Goal: Information Seeking & Learning: Check status

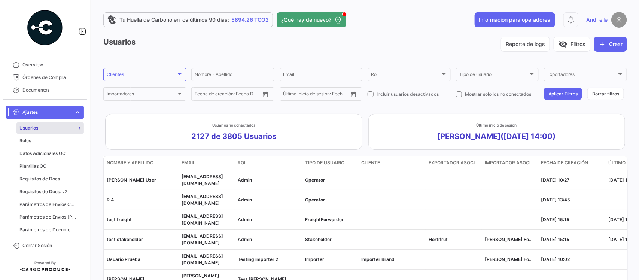
scroll to position [146, 0]
click at [80, 109] on link "Ajustes expand_more" at bounding box center [45, 112] width 78 height 13
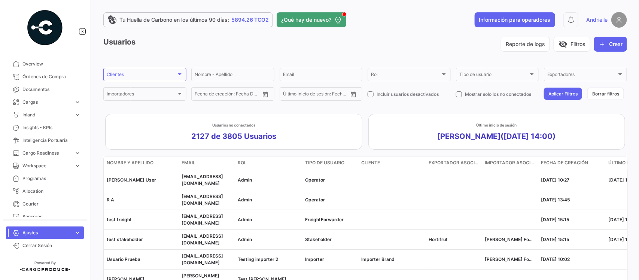
scroll to position [0, 0]
click at [65, 78] on span "Órdenes de Compra" at bounding box center [51, 77] width 58 height 7
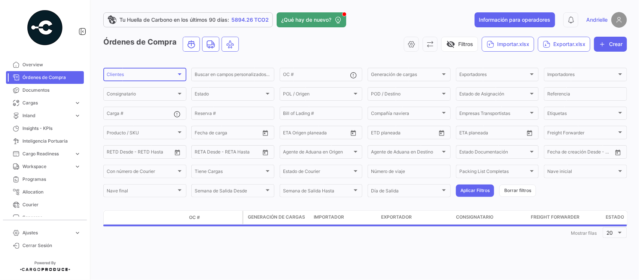
click at [127, 76] on div "Clientes" at bounding box center [142, 75] width 70 height 5
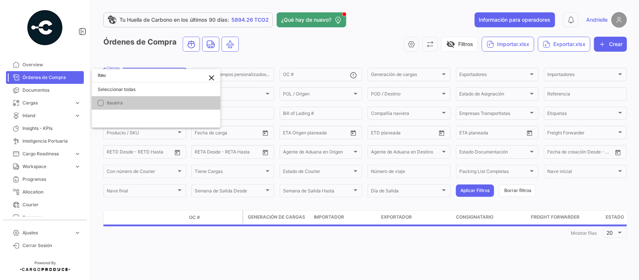
type input "itau"
click at [132, 100] on span "Itaueira" at bounding box center [161, 103] width 108 height 7
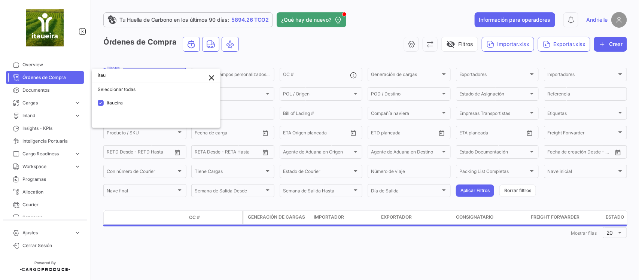
click at [255, 56] on div at bounding box center [319, 140] width 639 height 280
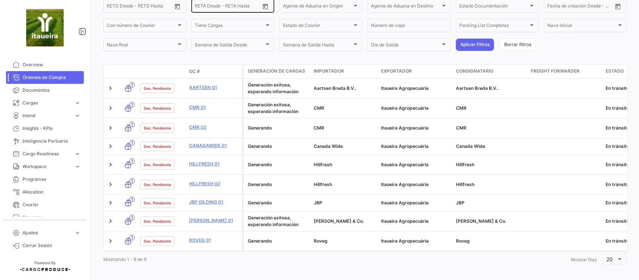
scroll to position [146, 0]
click at [44, 100] on span "Cargas" at bounding box center [46, 103] width 49 height 7
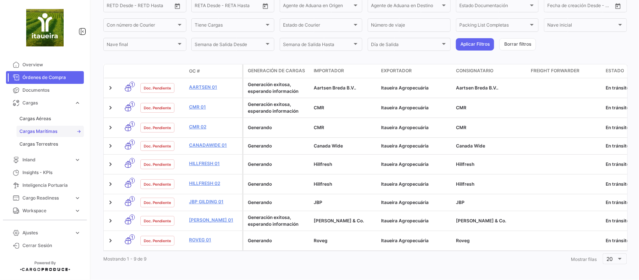
click at [52, 132] on span "Cargas Marítimas" at bounding box center [38, 131] width 38 height 7
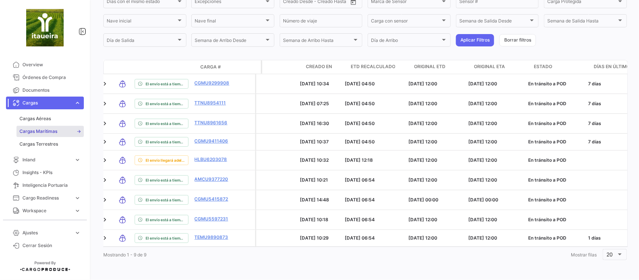
scroll to position [0, 873]
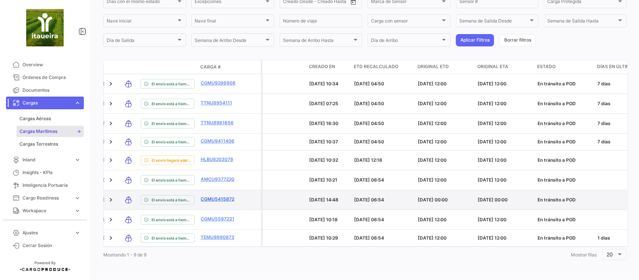
click at [221, 196] on link "CGMU5415872" at bounding box center [220, 199] width 39 height 7
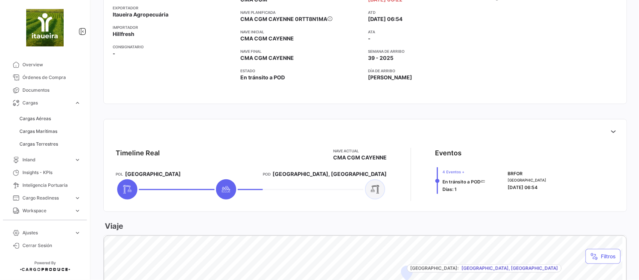
scroll to position [140, 0]
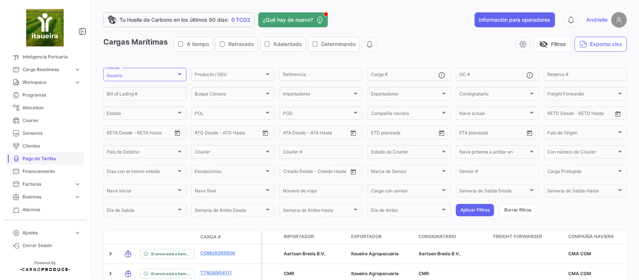
scroll to position [140, 0]
click at [36, 199] on span "Alarmas" at bounding box center [51, 197] width 58 height 7
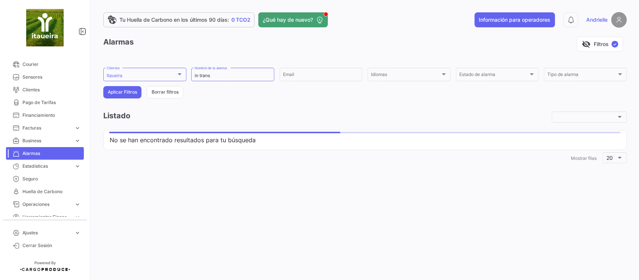
scroll to position [96, 0]
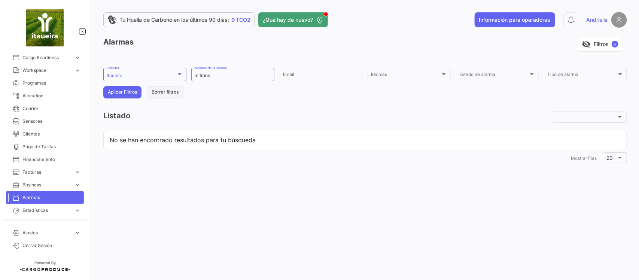
click at [163, 92] on button "Borrar filtros" at bounding box center [165, 92] width 37 height 12
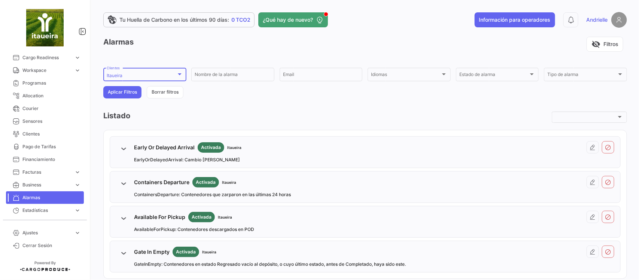
click at [125, 76] on div "Itaueira" at bounding box center [142, 75] width 70 height 5
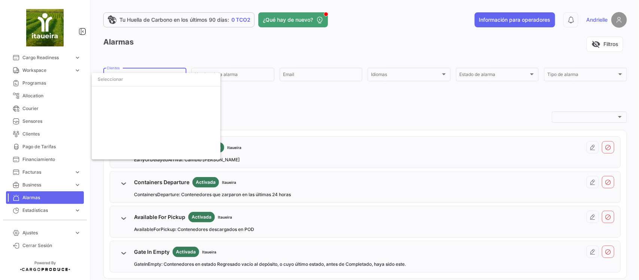
scroll to position [1839, 0]
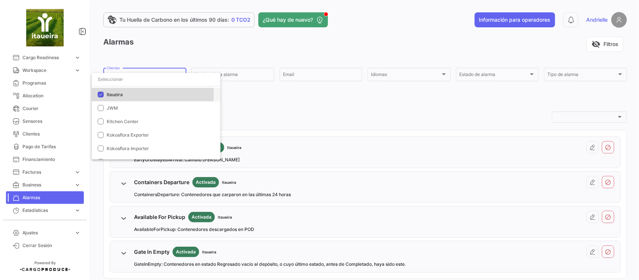
click at [118, 94] on span "Itaueira" at bounding box center [115, 95] width 16 height 6
click at [114, 79] on input "dropdown search" at bounding box center [156, 79] width 129 height 13
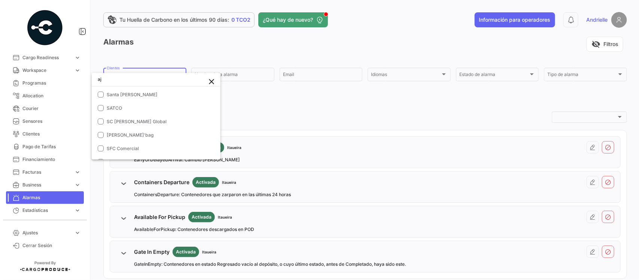
scroll to position [0, 0]
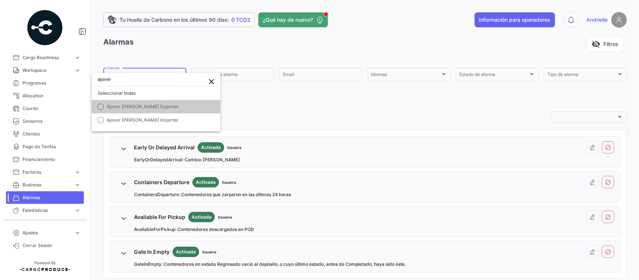
type input "ajover"
click at [135, 105] on span "Ajover [PERSON_NAME] Exporter" at bounding box center [143, 107] width 72 height 6
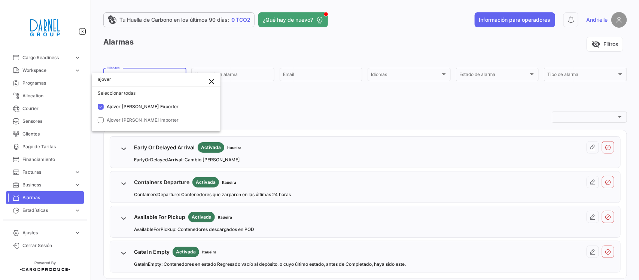
click at [339, 135] on div at bounding box center [319, 140] width 639 height 280
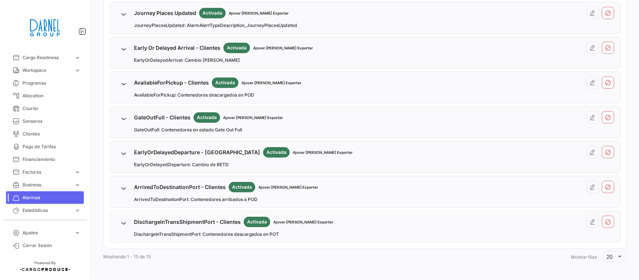
scroll to position [417, 0]
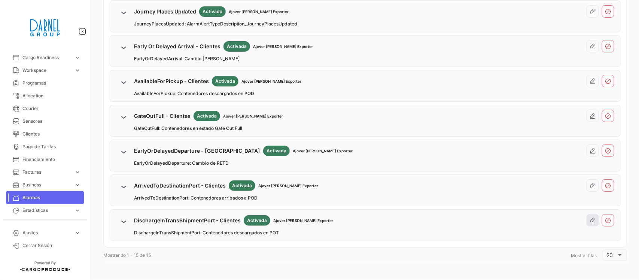
drag, startPoint x: 591, startPoint y: 223, endPoint x: 583, endPoint y: 217, distance: 9.4
click at [590, 223] on icon at bounding box center [593, 221] width 6 height 6
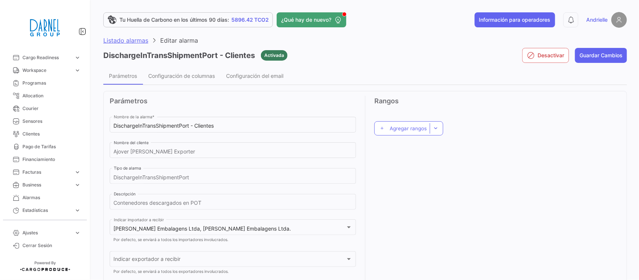
click at [137, 38] on span "Listado alarmas" at bounding box center [125, 40] width 45 height 7
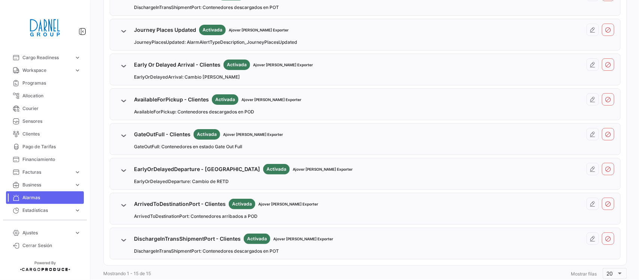
scroll to position [417, 0]
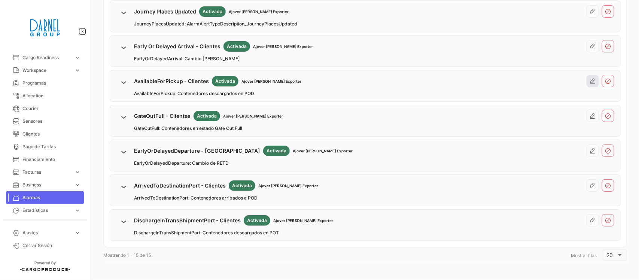
click at [590, 78] on icon at bounding box center [593, 81] width 6 height 6
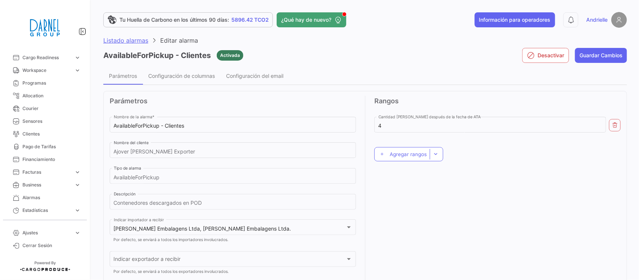
click at [121, 41] on span "Listado alarmas" at bounding box center [125, 40] width 45 height 7
